Goal: Task Accomplishment & Management: Use online tool/utility

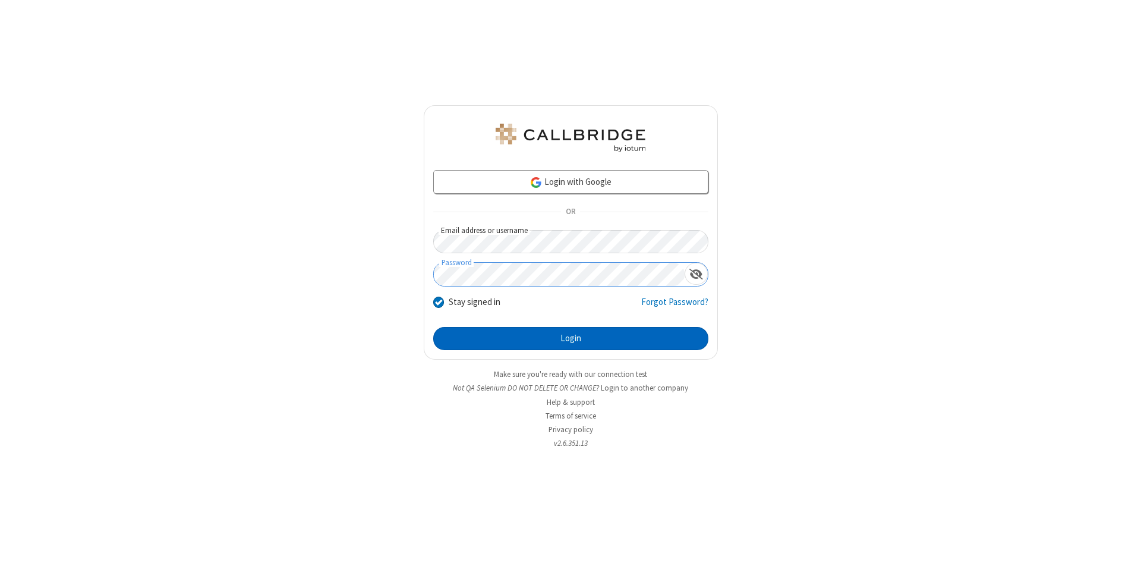
click at [570, 339] on button "Login" at bounding box center [570, 339] width 275 height 24
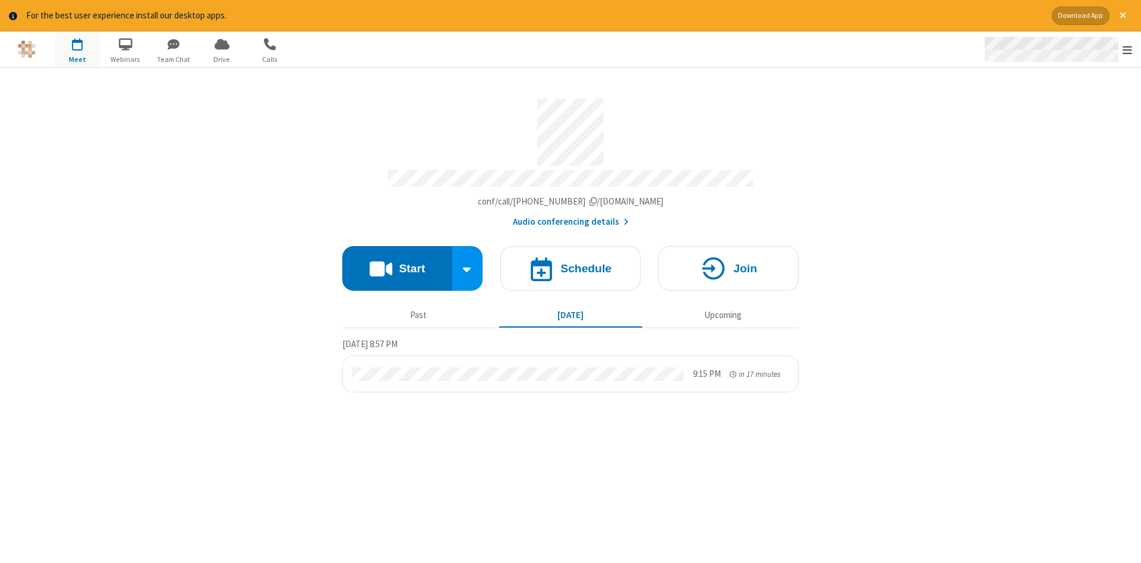
click at [1127, 50] on span "Open menu" at bounding box center [1127, 50] width 10 height 12
click at [222, 59] on span "Drive" at bounding box center [222, 59] width 45 height 11
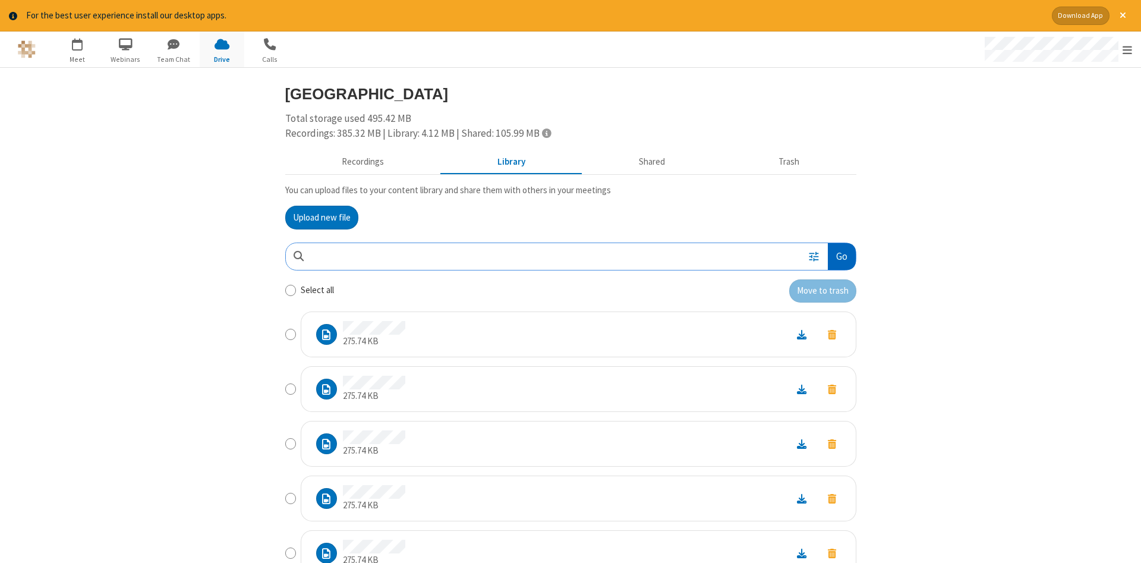
click at [841, 256] on button "Go" at bounding box center [841, 256] width 27 height 27
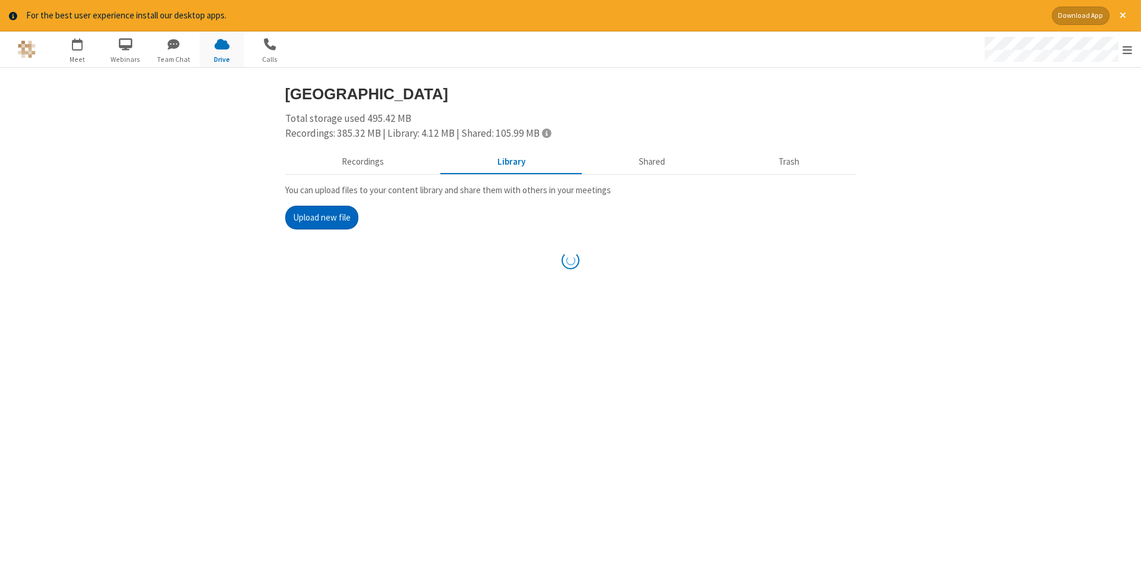
click at [321, 217] on button "Upload new file" at bounding box center [321, 218] width 73 height 24
